Goal: Task Accomplishment & Management: Complete application form

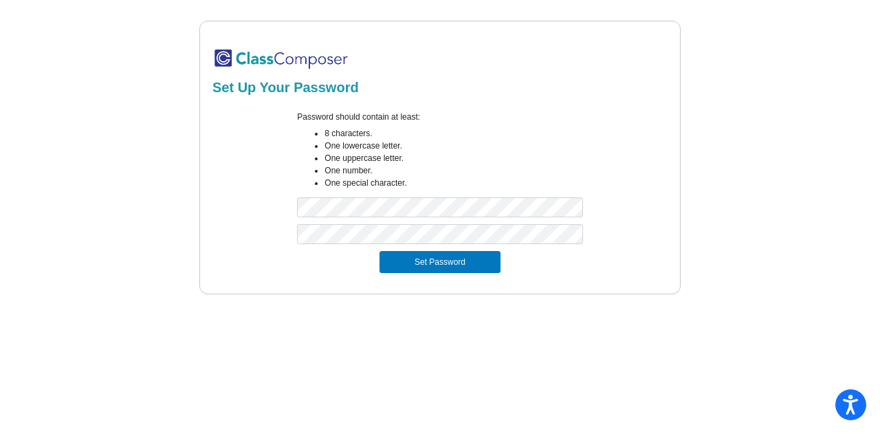
click at [415, 266] on button "Set Password" at bounding box center [440, 262] width 121 height 22
click at [230, 211] on form "Password should contain at least: 8 characters. One lowercase letter. One upper…" at bounding box center [439, 191] width 455 height 179
click at [257, 199] on div "Password should contain at least: 8 characters. One lowercase letter. One upper…" at bounding box center [439, 167] width 459 height 113
click at [380, 251] on button "Set Password" at bounding box center [440, 262] width 121 height 22
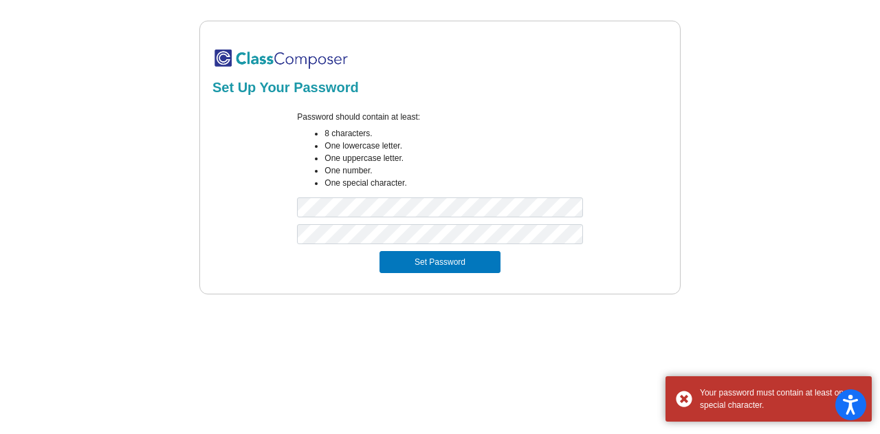
click at [390, 254] on button "Set Password" at bounding box center [440, 262] width 121 height 22
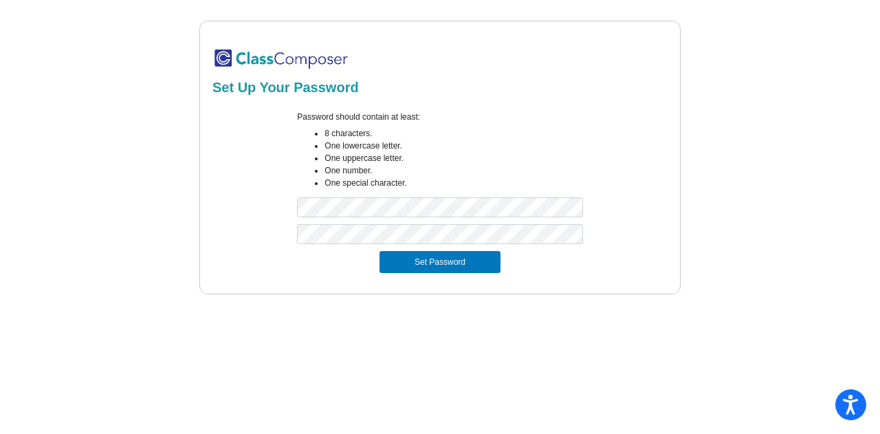
click at [421, 261] on button "Set Password" at bounding box center [440, 262] width 121 height 22
click at [484, 260] on button "Set Password" at bounding box center [440, 262] width 121 height 22
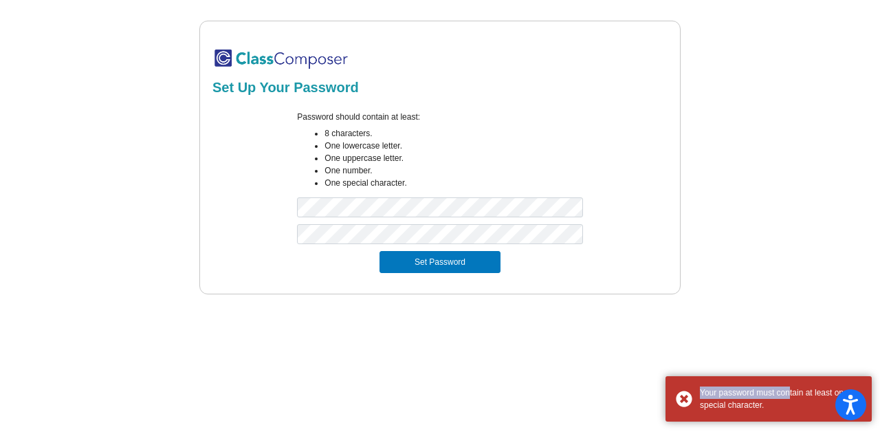
drag, startPoint x: 784, startPoint y: 396, endPoint x: 781, endPoint y: 349, distance: 46.8
click at [781, 349] on body "Accessibility Screen-Reader Guide, Feedback, and Issue Reporting | New window S…" at bounding box center [440, 217] width 880 height 434
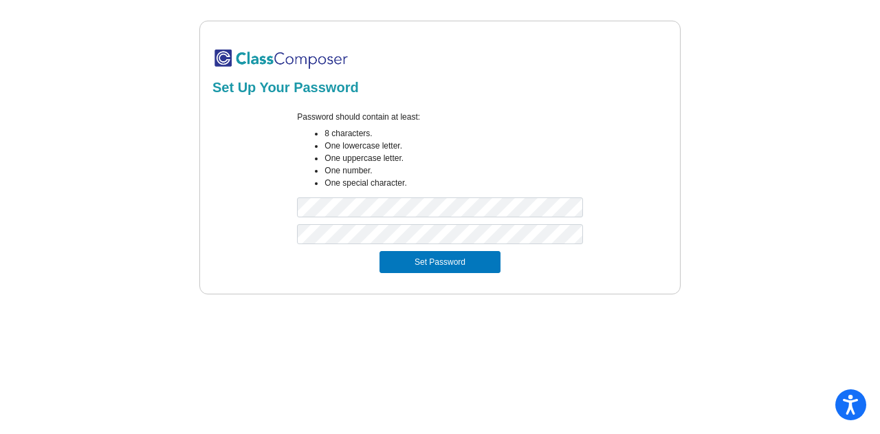
click at [788, 355] on mat-sidenav-content "Set Up Your Password Password should contain at least: 8 characters. One lowerc…" at bounding box center [440, 217] width 880 height 434
click at [410, 259] on button "Set Password" at bounding box center [440, 262] width 121 height 22
click at [245, 240] on div at bounding box center [439, 237] width 459 height 27
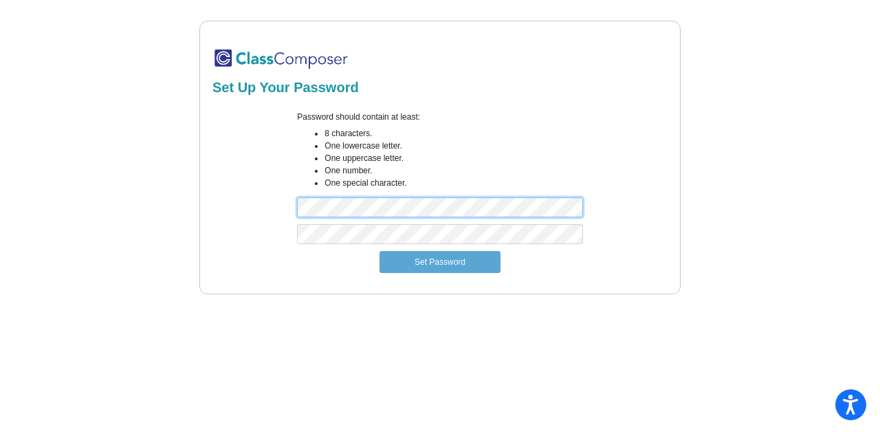
click at [259, 199] on div "Password should contain at least: 8 characters. One lowercase letter. One upper…" at bounding box center [439, 167] width 459 height 113
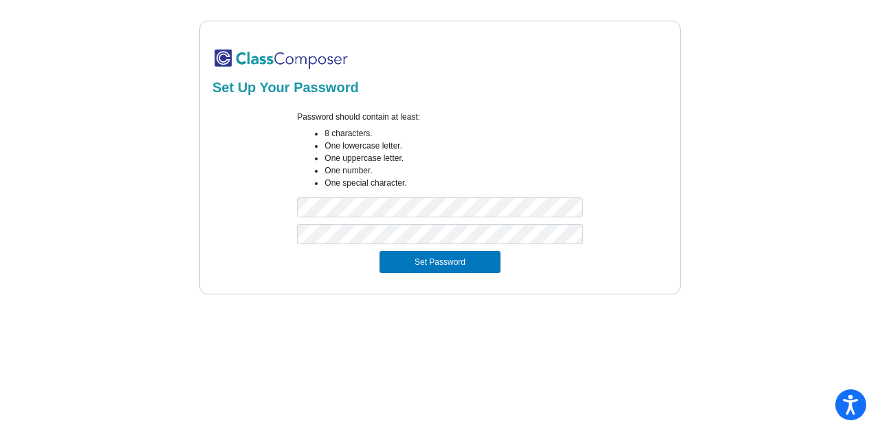
click at [402, 259] on button "Set Password" at bounding box center [440, 262] width 121 height 22
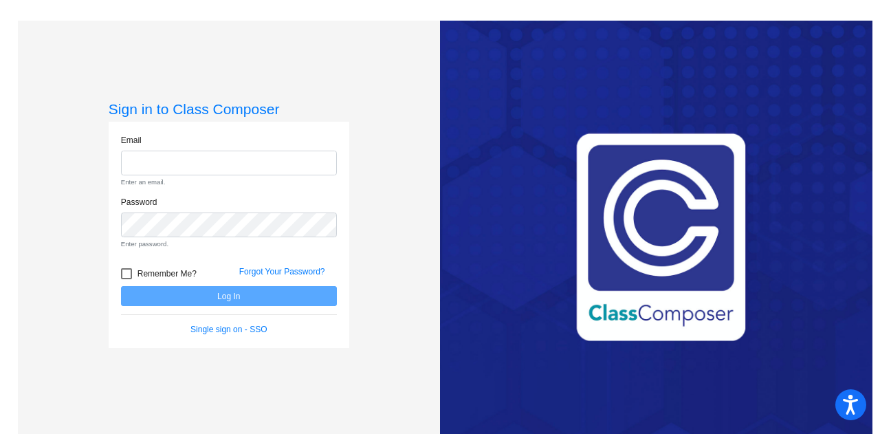
click at [256, 178] on div "Email Enter an email." at bounding box center [229, 165] width 237 height 62
click at [260, 177] on div "Email Enter an email." at bounding box center [229, 161] width 216 height 54
click at [259, 171] on input "email" at bounding box center [229, 163] width 216 height 25
type input "[EMAIL_ADDRESS][PERSON_NAME][DOMAIN_NAME]"
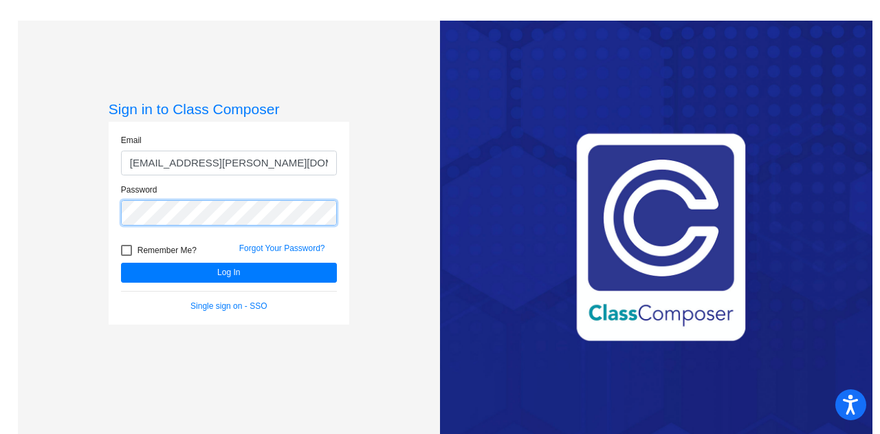
click at [121, 263] on button "Log In" at bounding box center [229, 273] width 216 height 20
click at [63, 212] on div "Sign in to Class Composer Email [EMAIL_ADDRESS][PERSON_NAME][DOMAIN_NAME] Passw…" at bounding box center [229, 238] width 422 height 434
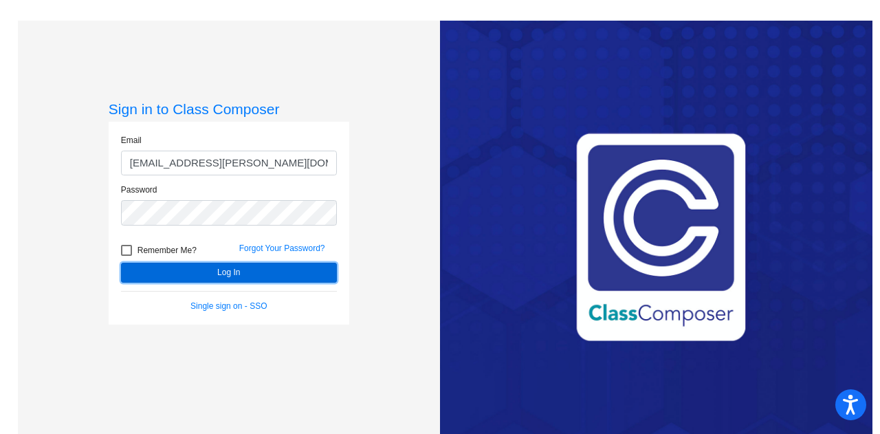
click at [191, 272] on button "Log In" at bounding box center [229, 273] width 216 height 20
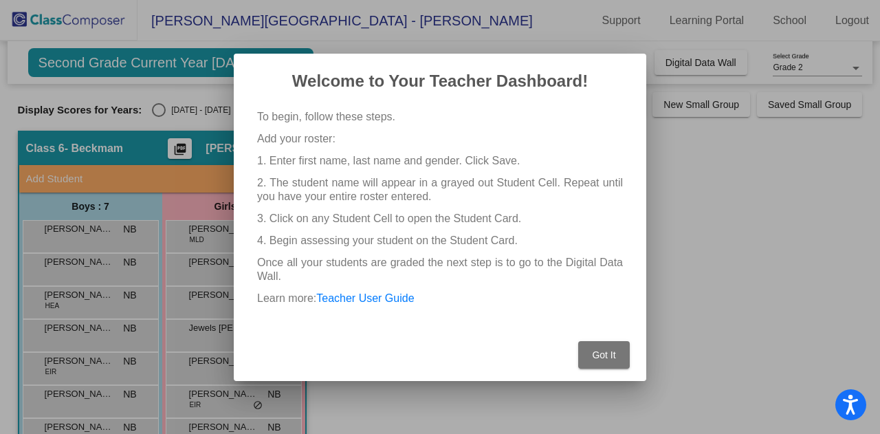
click at [609, 363] on button "Got It" at bounding box center [604, 355] width 52 height 28
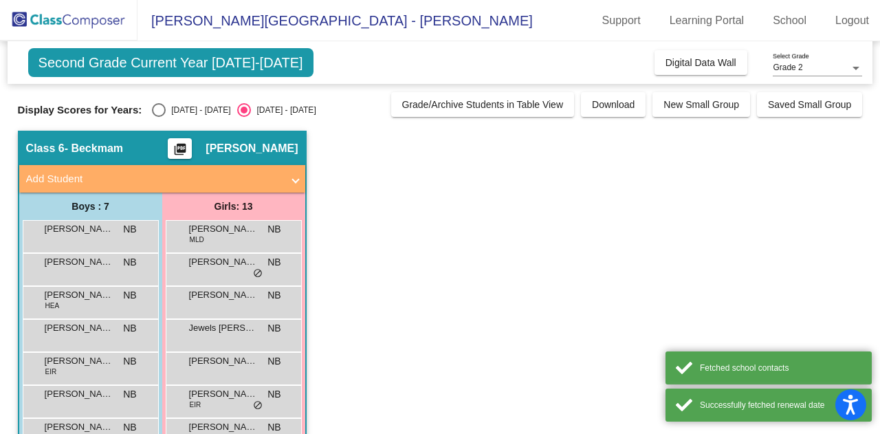
scroll to position [38, 0]
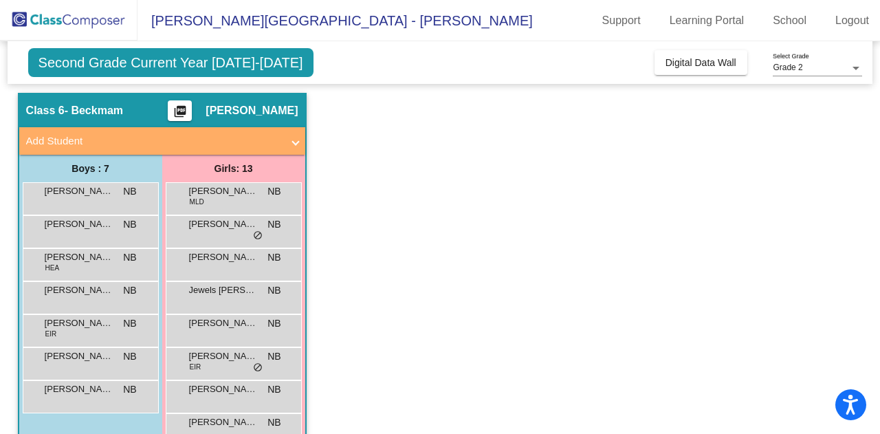
click at [101, 141] on mat-panel-title "Add Student" at bounding box center [154, 141] width 256 height 16
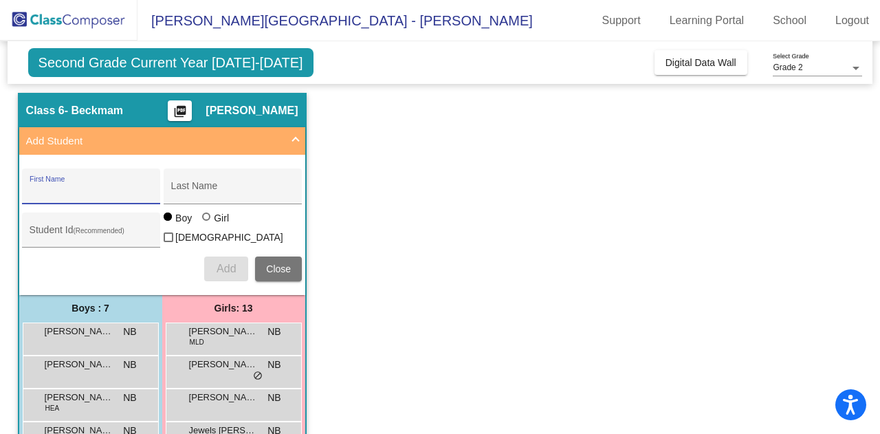
click at [110, 192] on input "First Name" at bounding box center [92, 191] width 124 height 11
click at [133, 178] on div "First Name" at bounding box center [92, 190] width 124 height 28
type input "Abubaker"
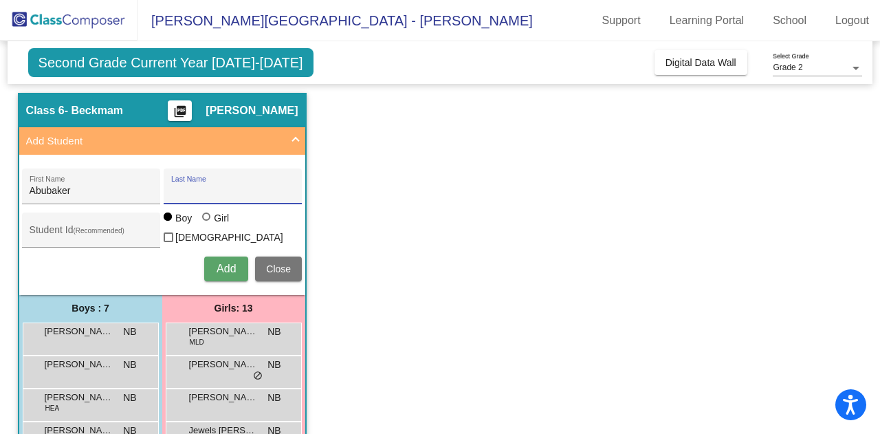
click at [201, 186] on input "Last Name" at bounding box center [233, 191] width 124 height 11
click at [82, 327] on span "[PERSON_NAME]" at bounding box center [79, 332] width 69 height 14
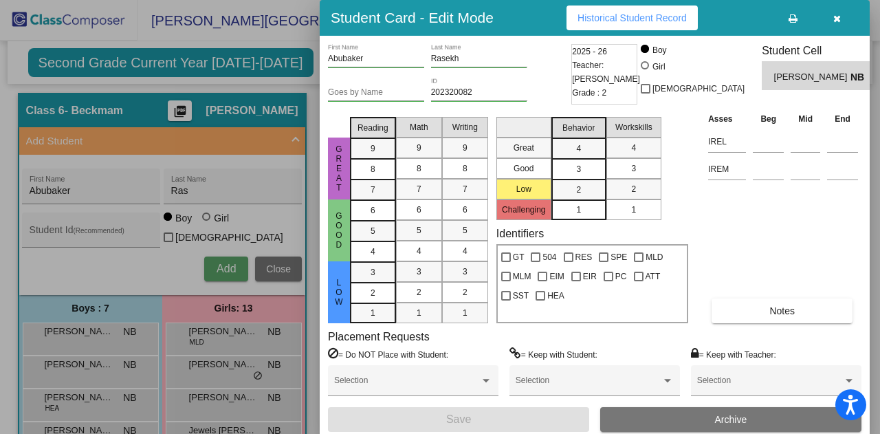
click at [209, 189] on div at bounding box center [440, 217] width 880 height 434
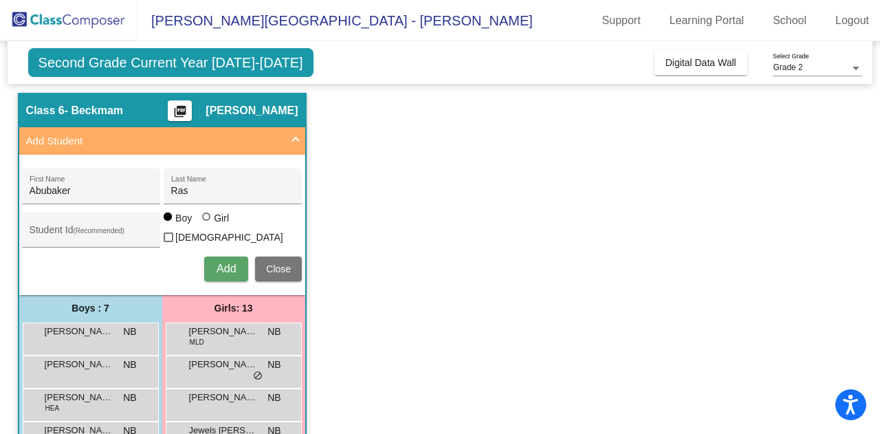
click at [100, 330] on span "[PERSON_NAME]" at bounding box center [79, 332] width 69 height 14
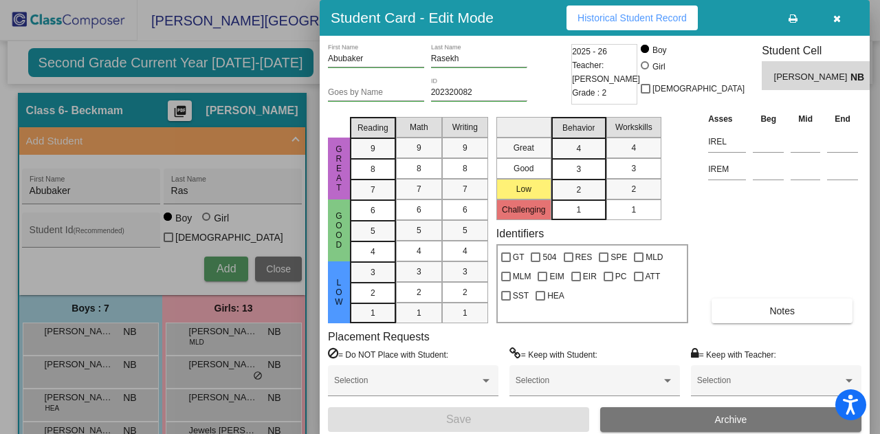
click at [231, 192] on div at bounding box center [440, 217] width 880 height 434
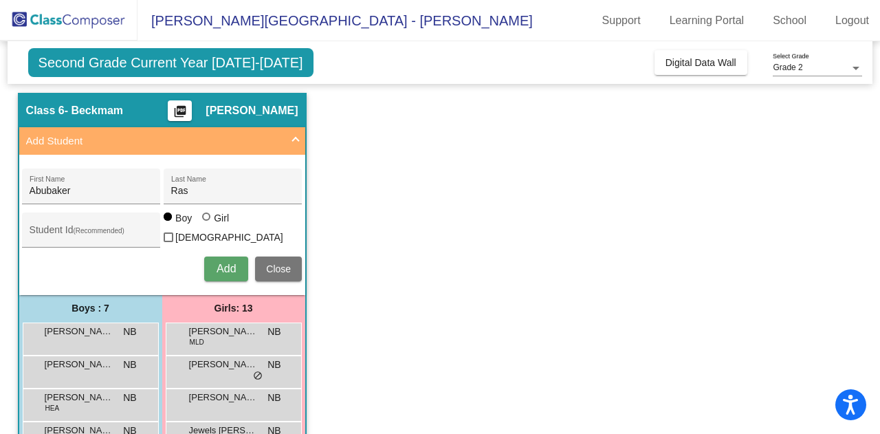
click at [228, 192] on input "Ras" at bounding box center [233, 191] width 124 height 11
type input "Rasekh"
click at [120, 231] on input "Student Id (Recommended)" at bounding box center [92, 235] width 124 height 11
click at [231, 263] on span "Add" at bounding box center [226, 269] width 19 height 12
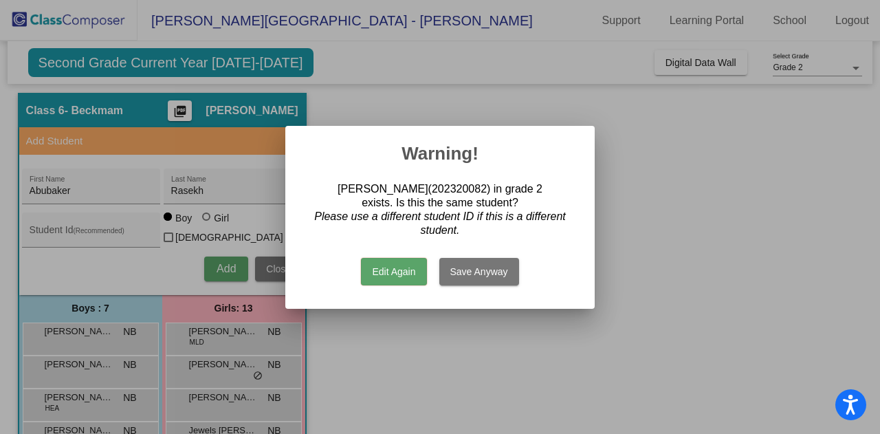
click at [426, 107] on div at bounding box center [440, 217] width 880 height 434
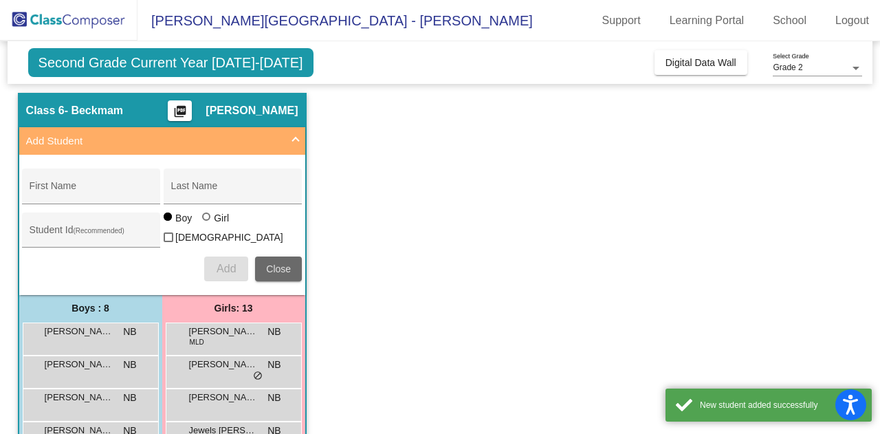
click at [290, 263] on span "Close" at bounding box center [278, 268] width 25 height 11
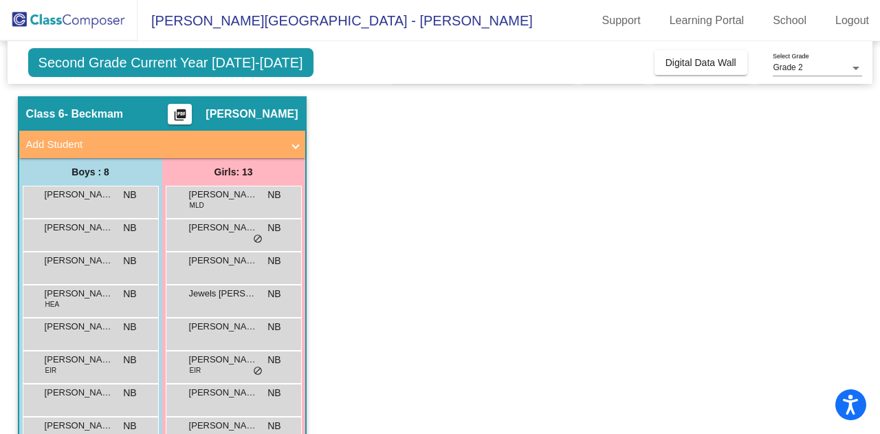
scroll to position [0, 0]
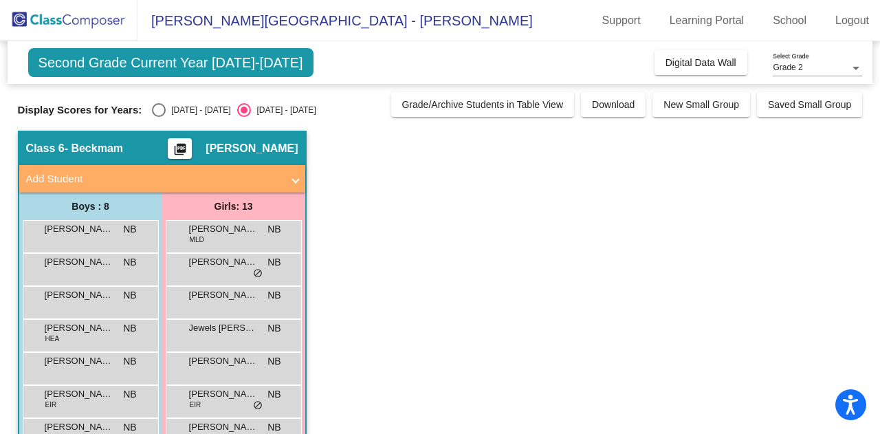
click at [110, 229] on span "[PERSON_NAME]" at bounding box center [79, 229] width 69 height 14
click at [96, 226] on span "[PERSON_NAME]" at bounding box center [79, 229] width 69 height 14
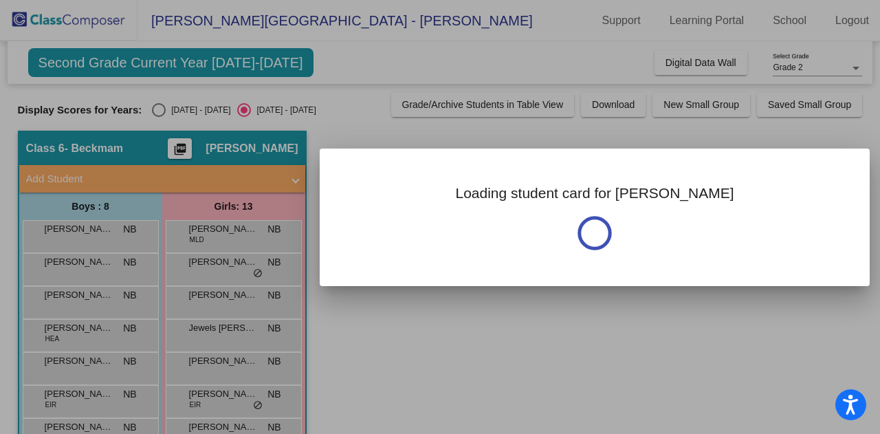
click at [96, 226] on div at bounding box center [440, 217] width 880 height 434
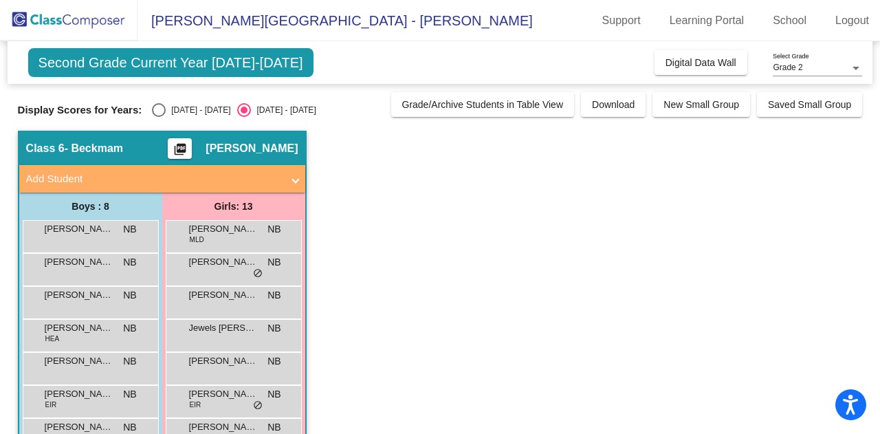
click at [96, 226] on span "[PERSON_NAME]" at bounding box center [79, 229] width 69 height 14
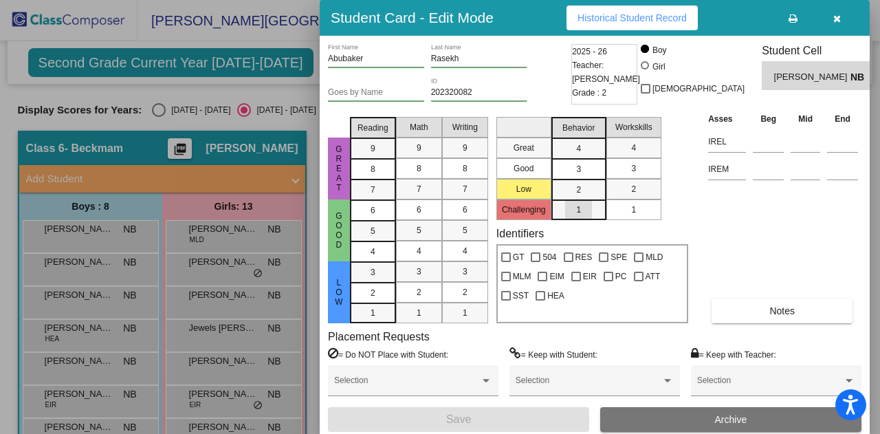
click at [569, 210] on div "1" at bounding box center [578, 209] width 27 height 21
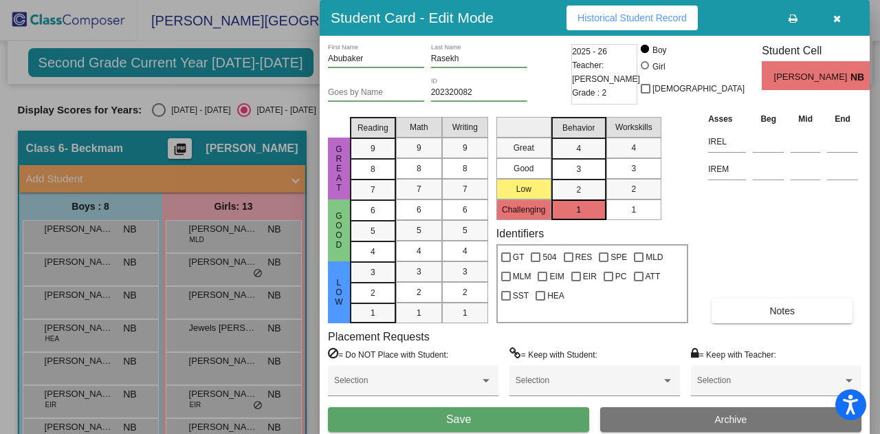
drag, startPoint x: 538, startPoint y: 206, endPoint x: 560, endPoint y: 208, distance: 22.9
click at [541, 207] on mat-selection-list "Great Good Low Challenging" at bounding box center [523, 165] width 55 height 109
click at [565, 210] on div "1" at bounding box center [578, 209] width 27 height 21
click at [567, 208] on div "1" at bounding box center [578, 209] width 27 height 21
click at [565, 187] on div "2" at bounding box center [578, 189] width 27 height 21
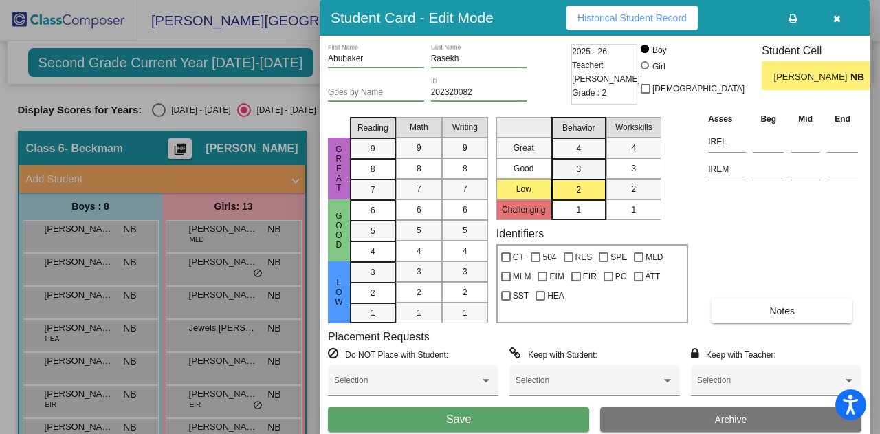
click at [568, 159] on div "3" at bounding box center [578, 148] width 27 height 21
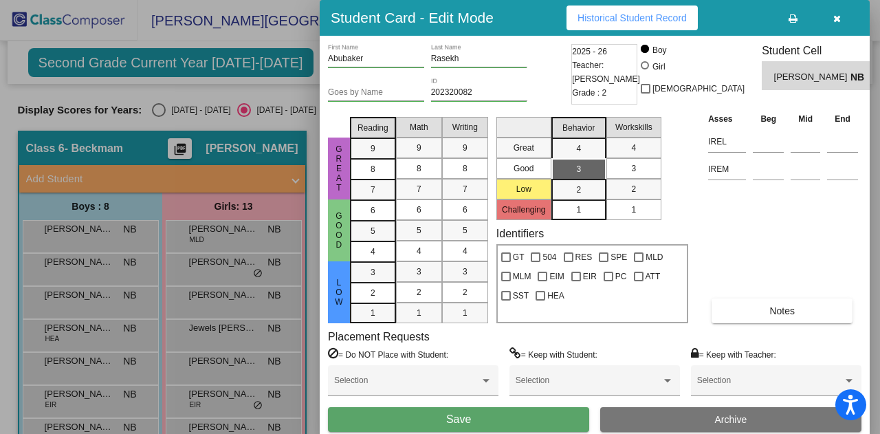
click at [572, 144] on div "4" at bounding box center [578, 148] width 27 height 21
click at [576, 155] on span "3" at bounding box center [578, 148] width 5 height 12
click at [580, 192] on span "2" at bounding box center [578, 190] width 5 height 12
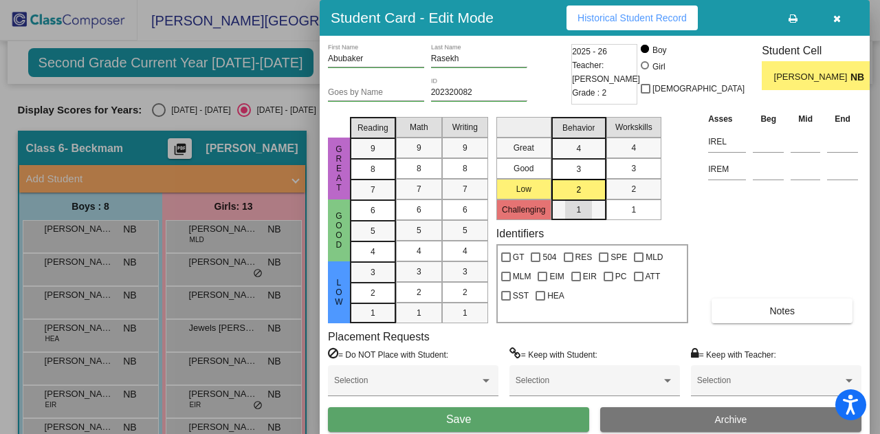
click at [582, 210] on div "1" at bounding box center [578, 209] width 27 height 21
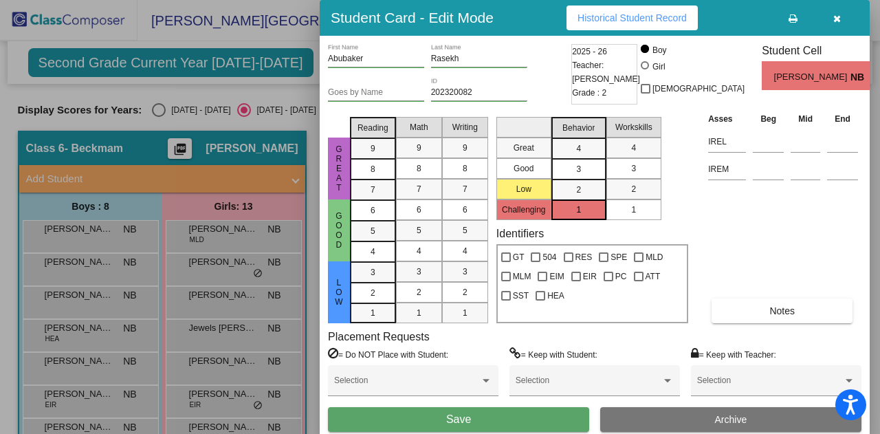
click at [584, 182] on div "2" at bounding box center [578, 189] width 27 height 21
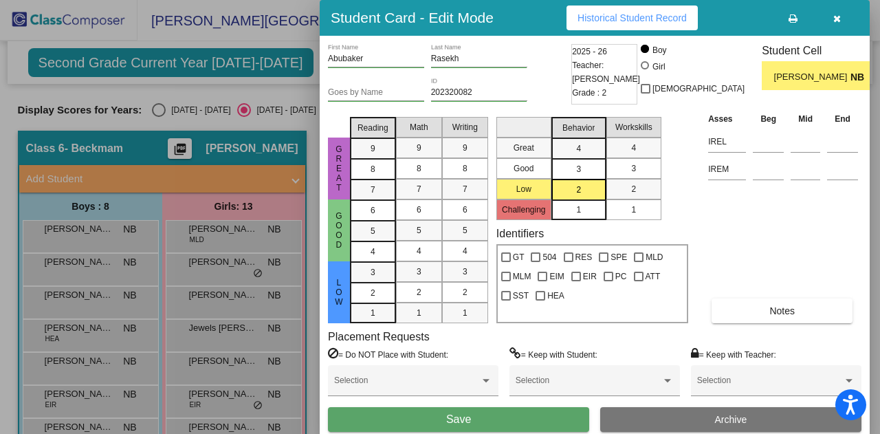
click at [626, 21] on span "Historical Student Record" at bounding box center [632, 17] width 109 height 11
click at [835, 14] on icon "button" at bounding box center [837, 19] width 8 height 10
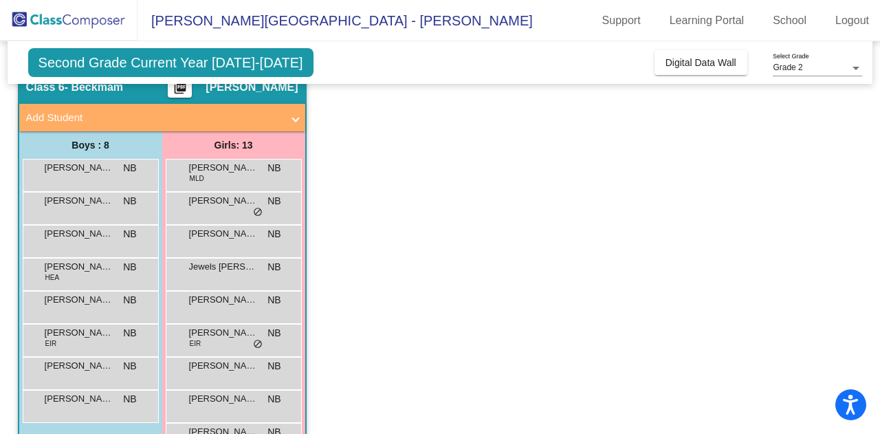
scroll to position [62, 0]
click at [123, 182] on div "[PERSON_NAME] NB lock do_not_disturb_alt" at bounding box center [88, 173] width 131 height 28
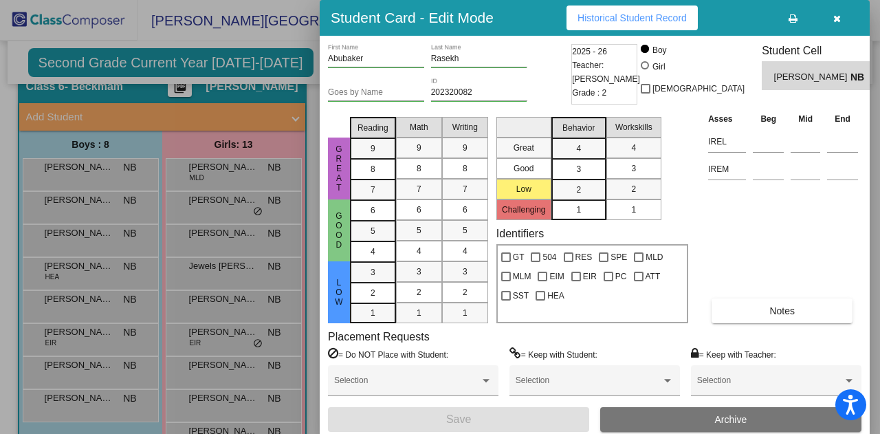
click at [121, 210] on div at bounding box center [440, 217] width 880 height 434
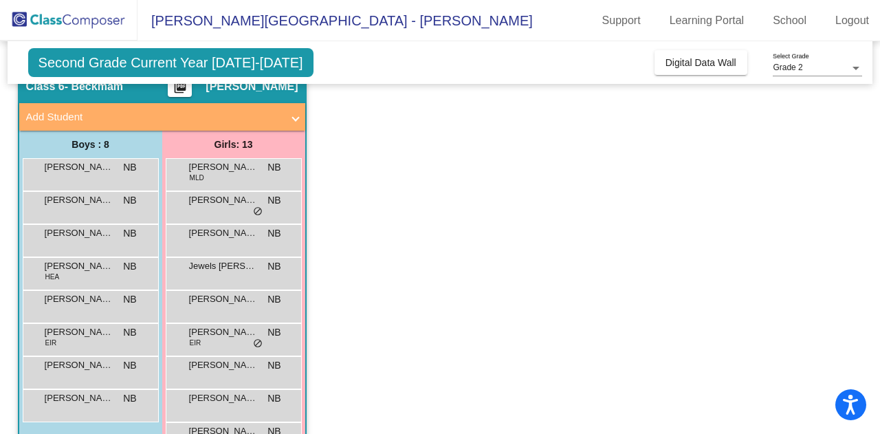
click at [121, 210] on div "[PERSON_NAME] NB lock do_not_disturb_alt" at bounding box center [88, 206] width 131 height 28
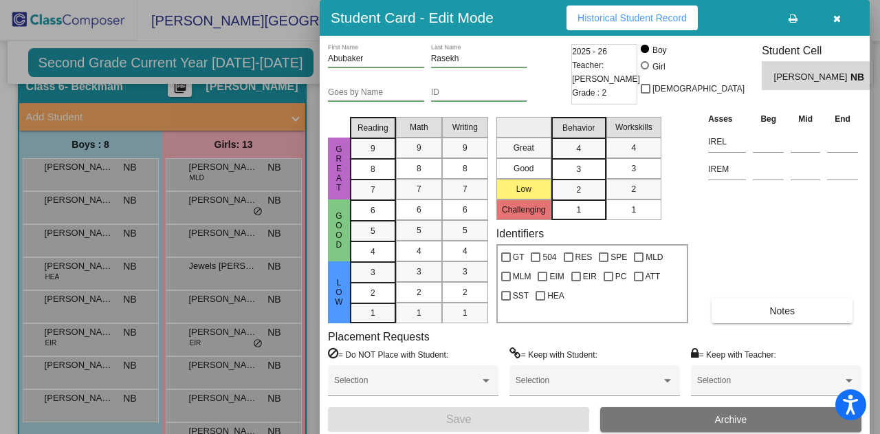
click at [114, 207] on div at bounding box center [440, 217] width 880 height 434
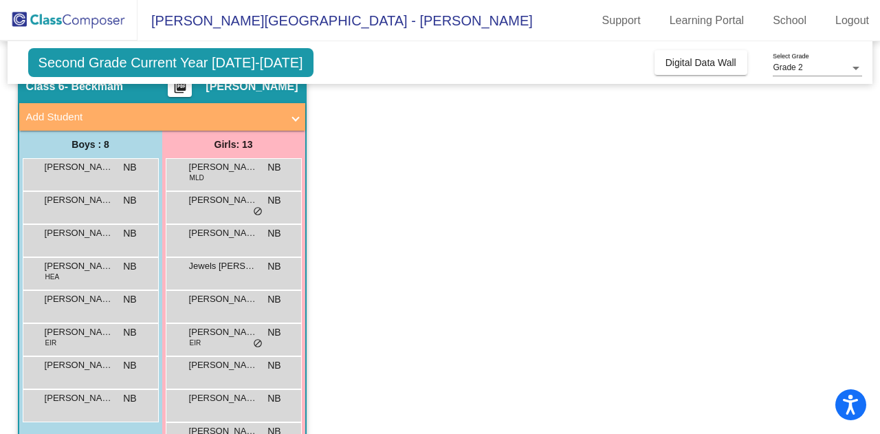
drag, startPoint x: 92, startPoint y: 199, endPoint x: 36, endPoint y: 209, distance: 57.2
click at [36, 209] on div "[PERSON_NAME] NB lock do_not_disturb_alt" at bounding box center [88, 206] width 131 height 28
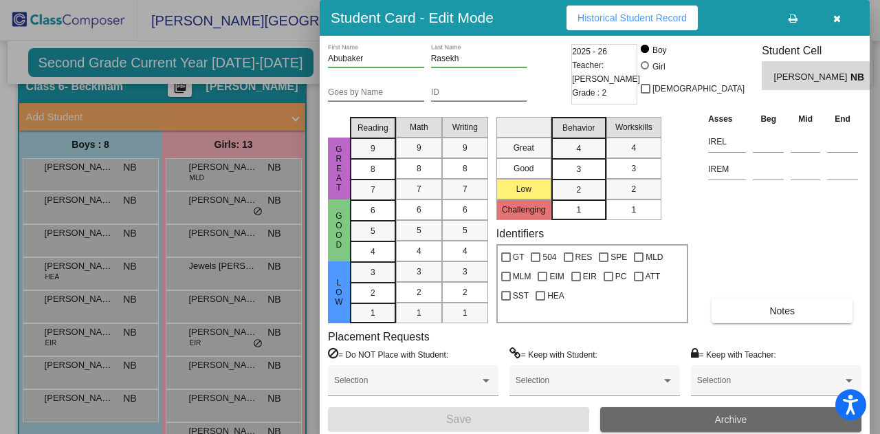
click at [700, 423] on button "Archive" at bounding box center [730, 419] width 261 height 25
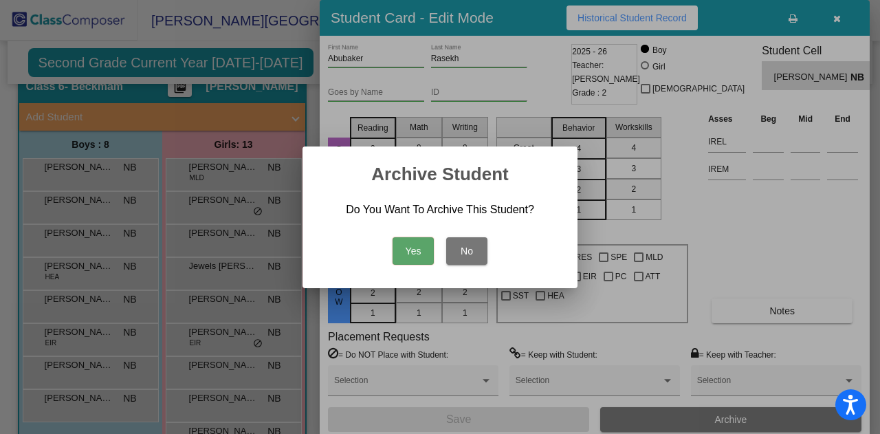
click at [403, 254] on button "Yes" at bounding box center [413, 251] width 41 height 28
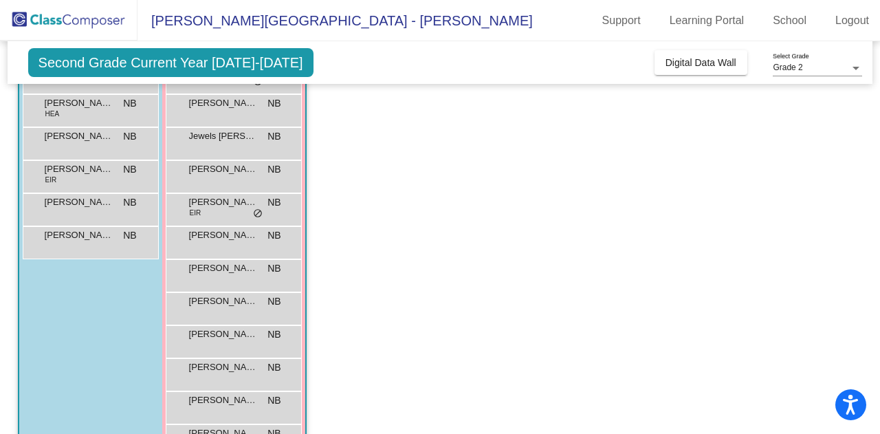
scroll to position [237, 0]
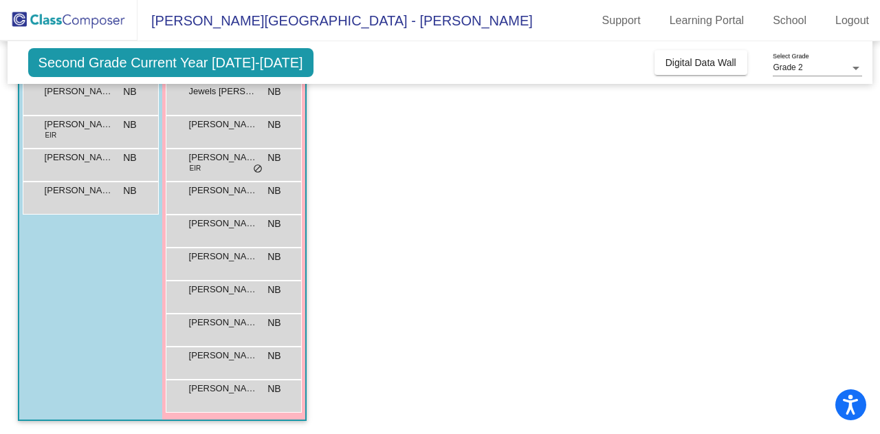
click at [0, 0] on div "Boys : 7 [PERSON_NAME] NB lock do_not_disturb_alt [PERSON_NAME] NB lock do_not_…" at bounding box center [0, 0] width 0 height 0
click at [85, 127] on span "[PERSON_NAME]" at bounding box center [79, 125] width 69 height 14
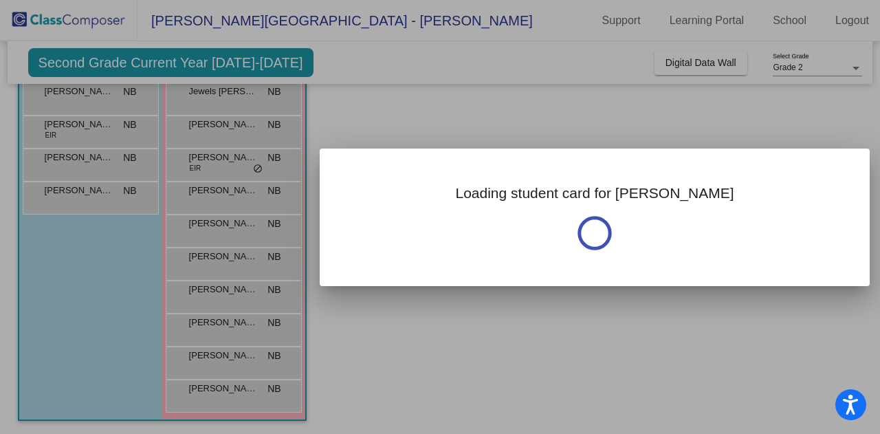
click at [85, 127] on div at bounding box center [440, 217] width 880 height 434
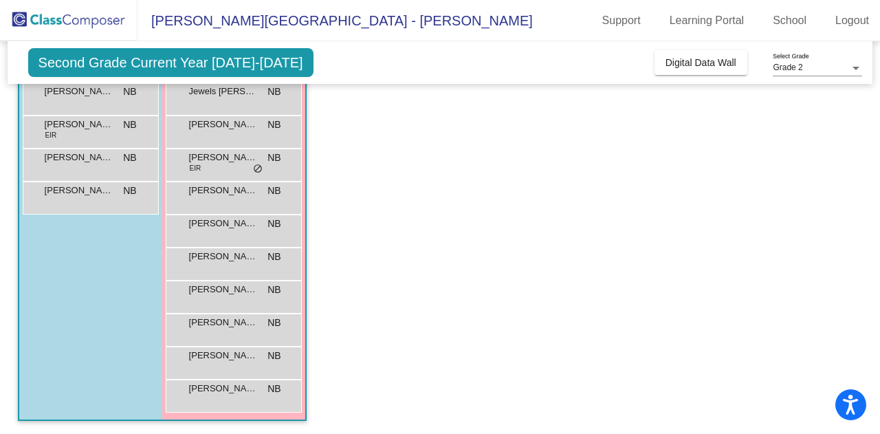
click at [75, 127] on span "[PERSON_NAME]" at bounding box center [79, 125] width 69 height 14
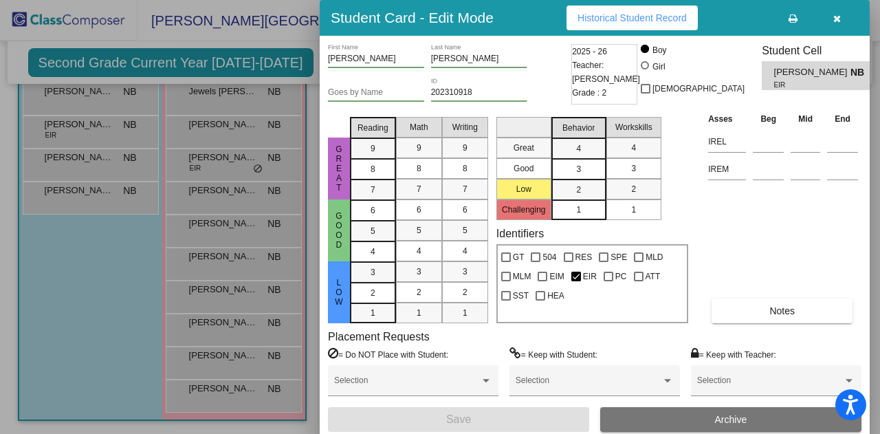
click at [635, 18] on span "Historical Student Record" at bounding box center [632, 17] width 109 height 11
click at [836, 21] on icon "button" at bounding box center [837, 19] width 8 height 10
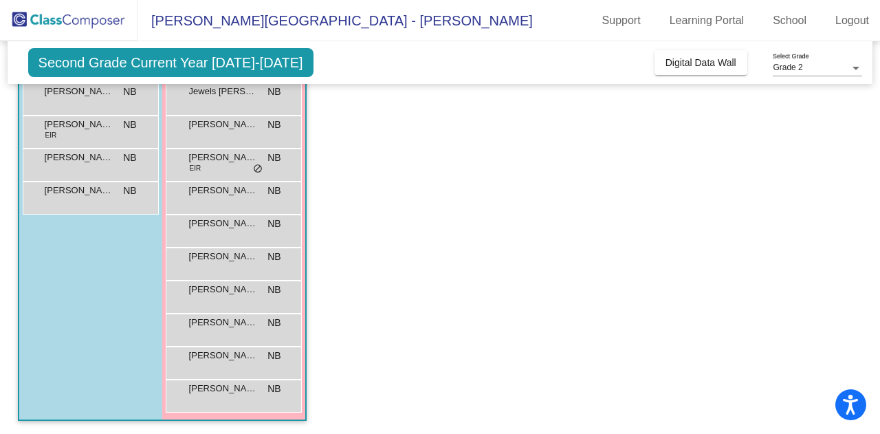
scroll to position [0, 0]
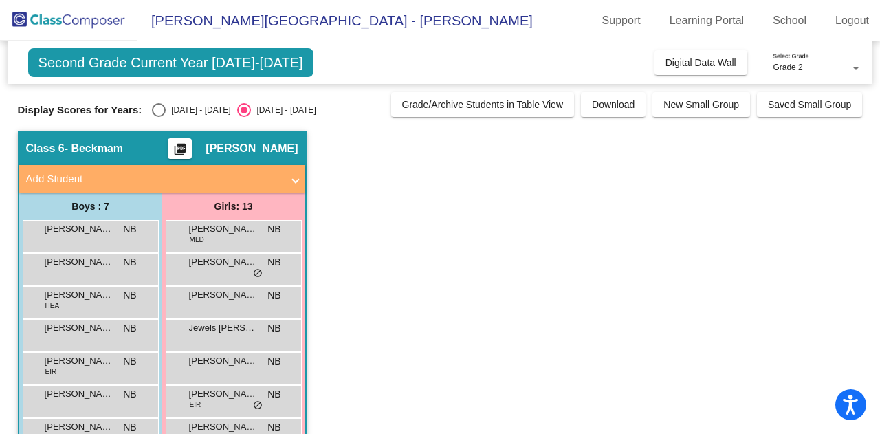
click at [320, 168] on app-classroom "Class 6 - Beckmam picture_as_pdf [PERSON_NAME] Add Student First Name Last Name…" at bounding box center [440, 401] width 845 height 540
